Goal: Information Seeking & Learning: Learn about a topic

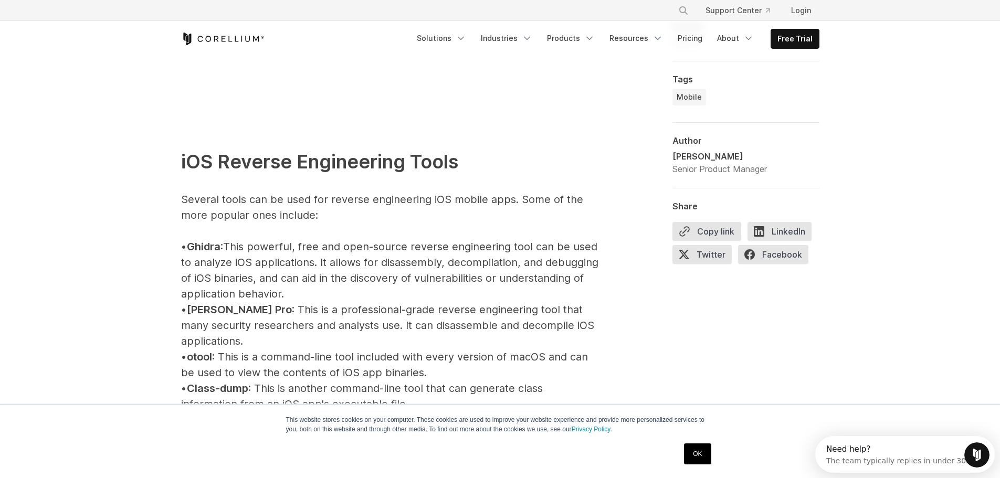
scroll to position [1102, 0]
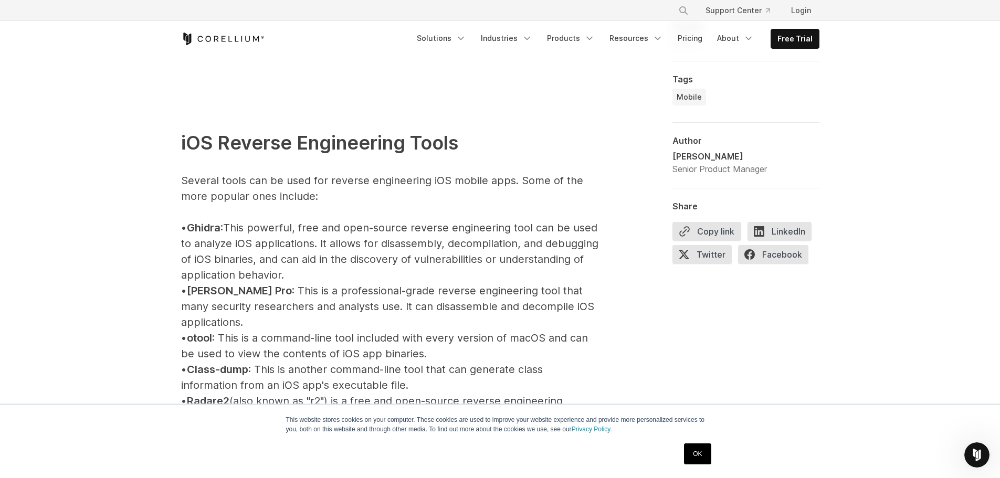
click at [215, 233] on span "Ghidra" at bounding box center [204, 227] width 34 height 13
copy span "Ghidra"
drag, startPoint x: 198, startPoint y: 285, endPoint x: 235, endPoint y: 291, distance: 36.7
click at [235, 291] on span "[PERSON_NAME] Pro" at bounding box center [239, 290] width 105 height 13
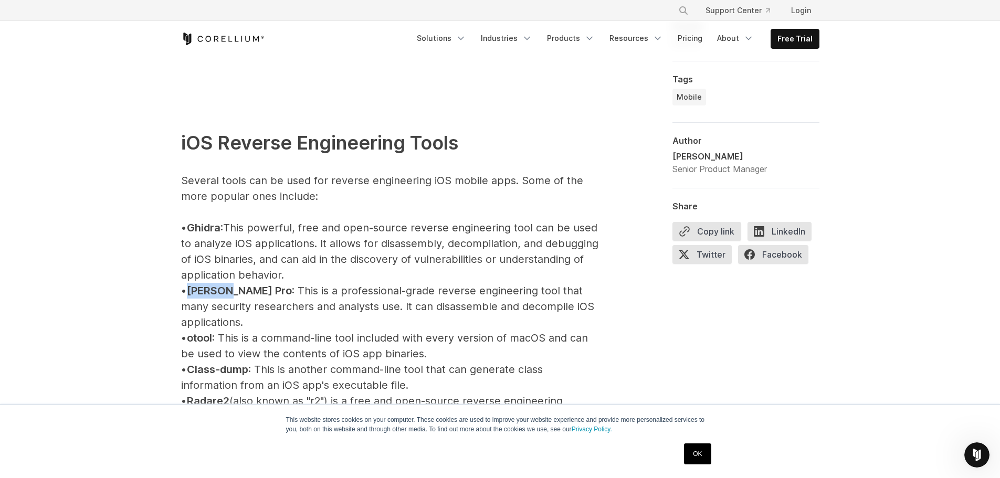
copy span "[PERSON_NAME] Pro"
click at [212, 332] on span "otool" at bounding box center [199, 338] width 25 height 13
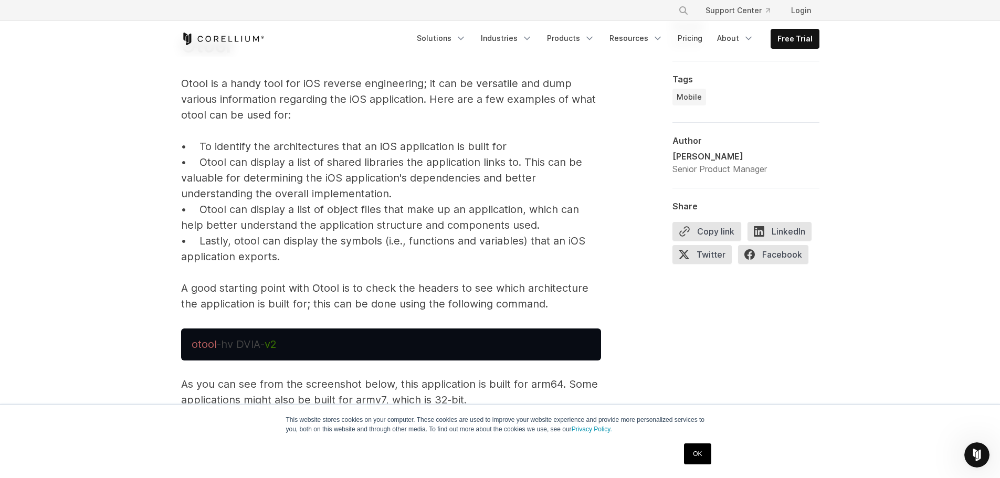
scroll to position [2100, 0]
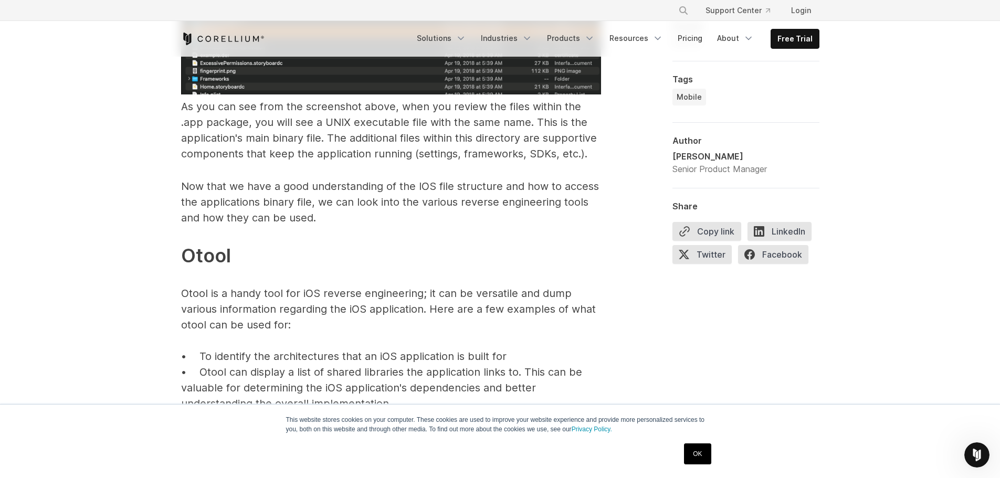
click at [212, 244] on span "Otool" at bounding box center [206, 255] width 50 height 23
copy span "Otool"
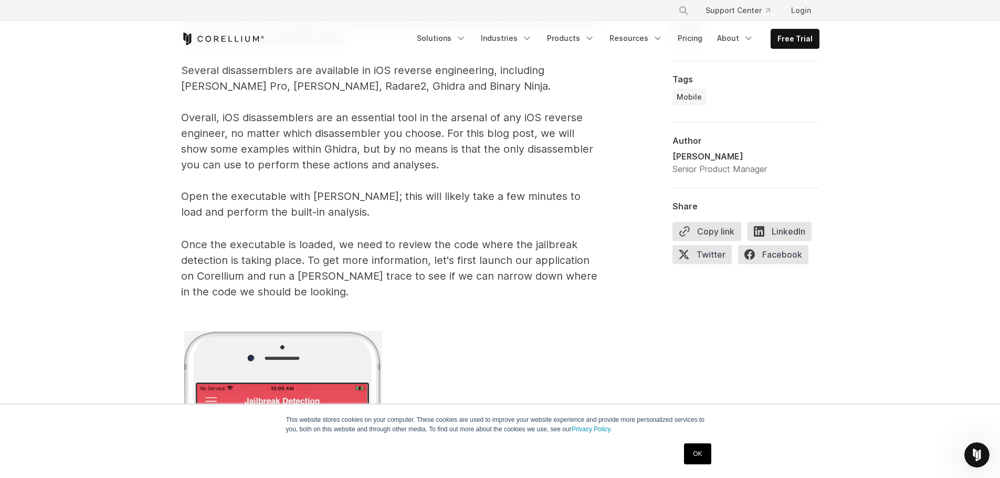
scroll to position [4986, 0]
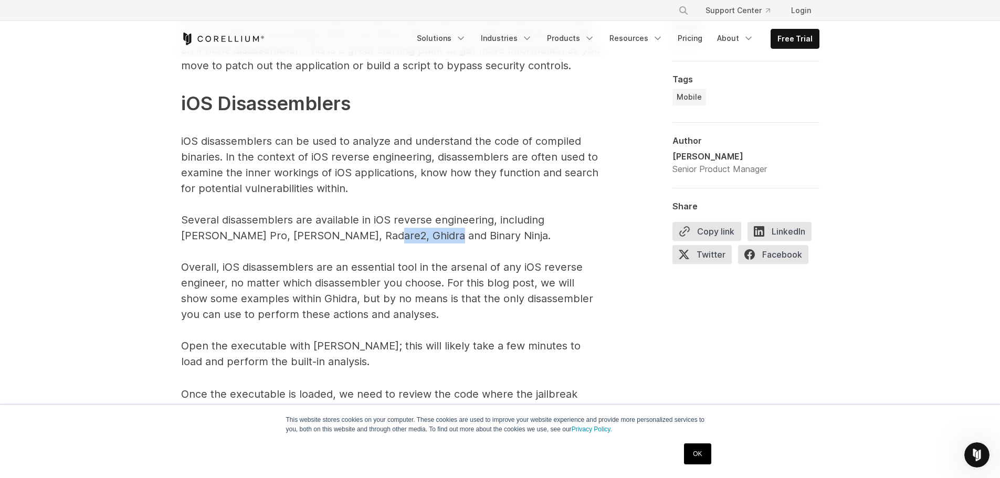
drag, startPoint x: 329, startPoint y: 219, endPoint x: 384, endPoint y: 223, distance: 55.2
click at [384, 223] on p "The above command, as an example, will search for the word “jail” within the DV…" at bounding box center [391, 46] width 420 height 647
copy p "Binary Ninja"
click at [370, 99] on p "The above command, as an example, will search for the word “jail” within the DV…" at bounding box center [391, 46] width 420 height 647
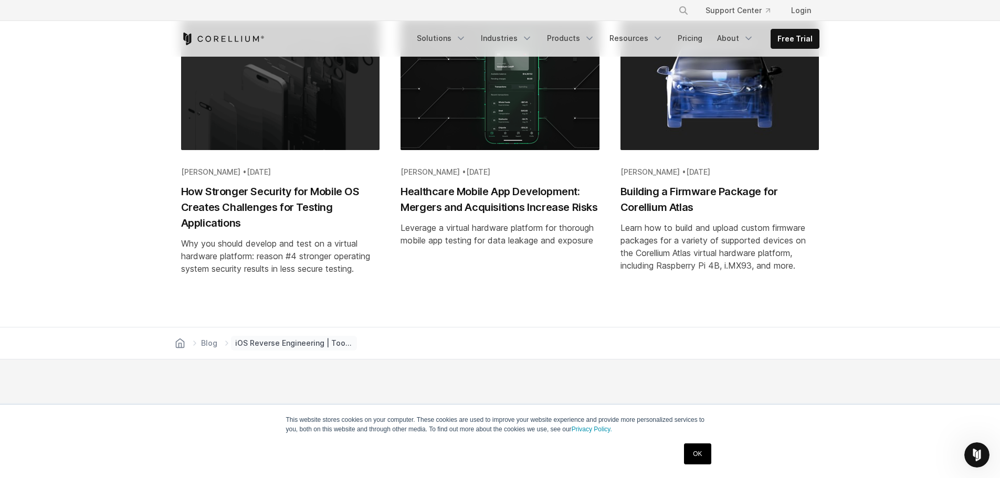
scroll to position [7453, 0]
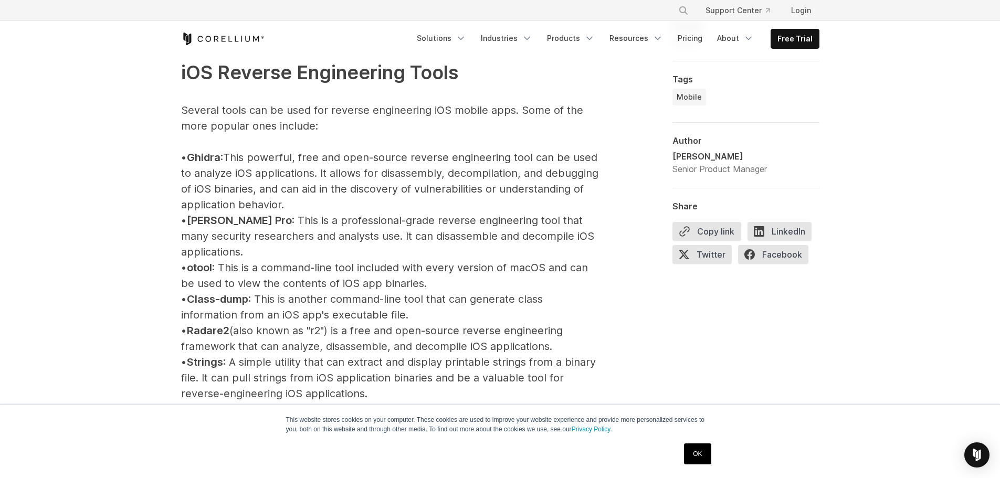
scroll to position [1155, 0]
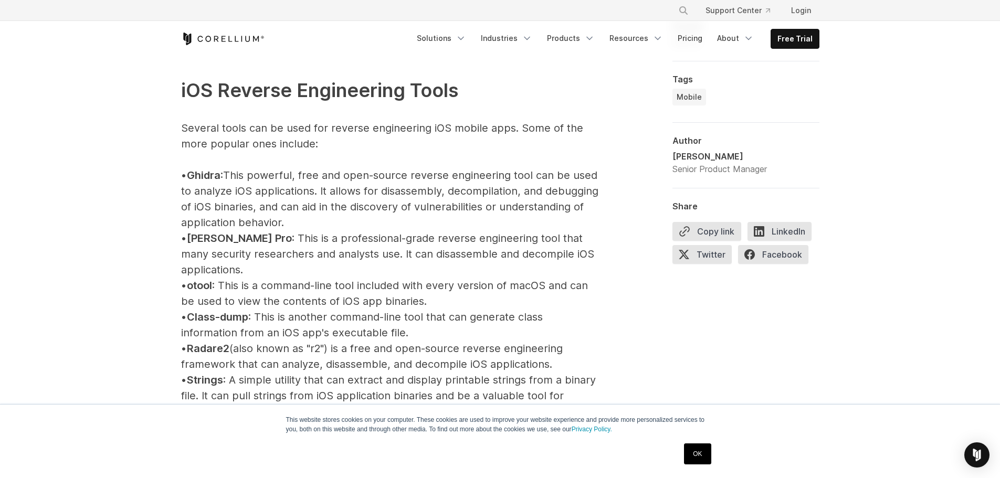
click at [198, 266] on p "iOS Reverse Engineering Tools Several tools can be used for reverse engineering…" at bounding box center [391, 404] width 420 height 718
copy span "otool"
